Goal: Find specific page/section: Find specific page/section

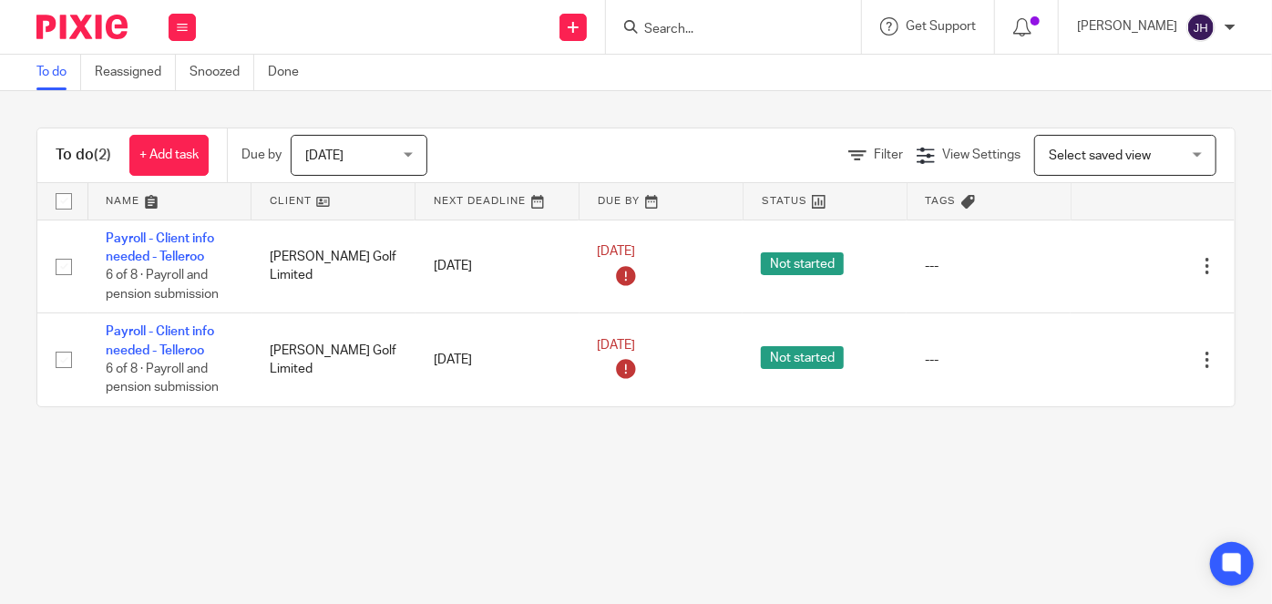
type input "y"
type input "big j"
click at [782, 75] on link at bounding box center [752, 70] width 226 height 27
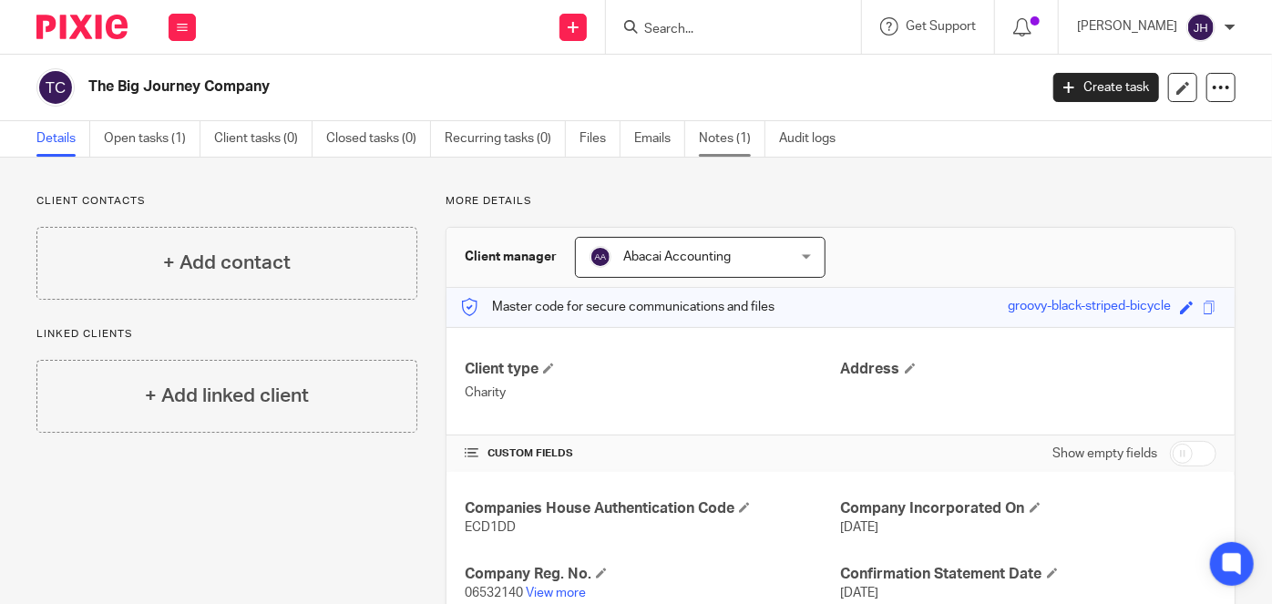
click at [716, 131] on link "Notes (1)" at bounding box center [732, 139] width 67 height 36
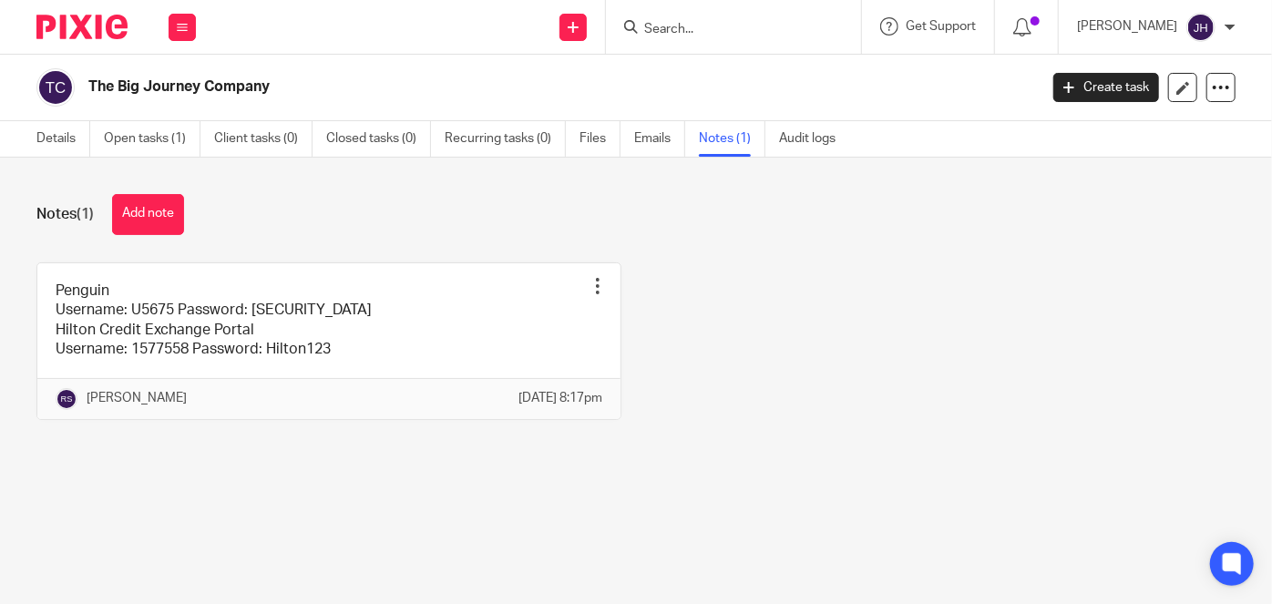
click at [712, 16] on form at bounding box center [740, 26] width 194 height 23
